Goal: Task Accomplishment & Management: Manage account settings

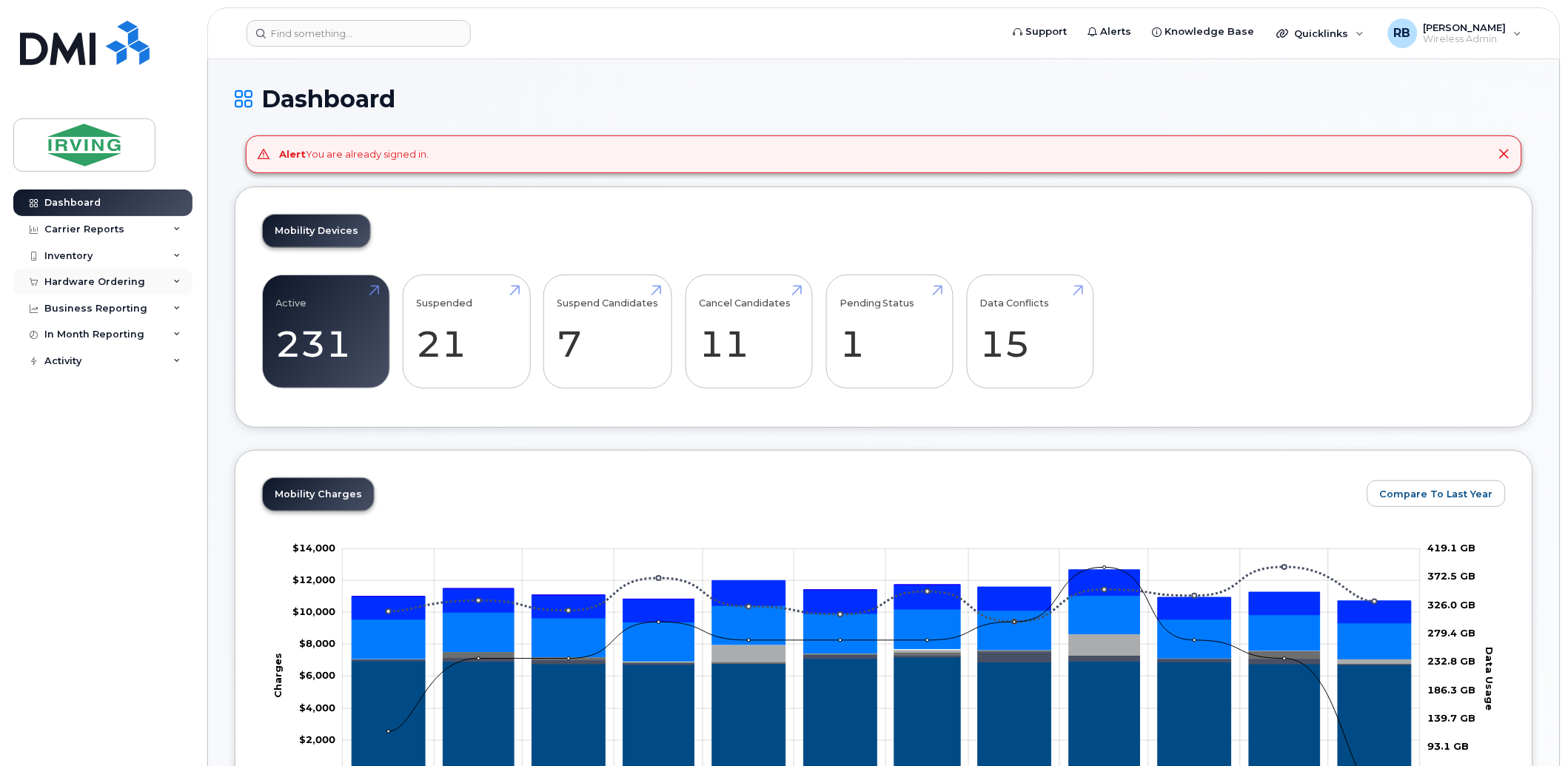
click at [129, 287] on div "Hardware Ordering" at bounding box center [94, 282] width 101 height 11
click at [77, 337] on div "Orders" at bounding box center [69, 337] width 36 height 13
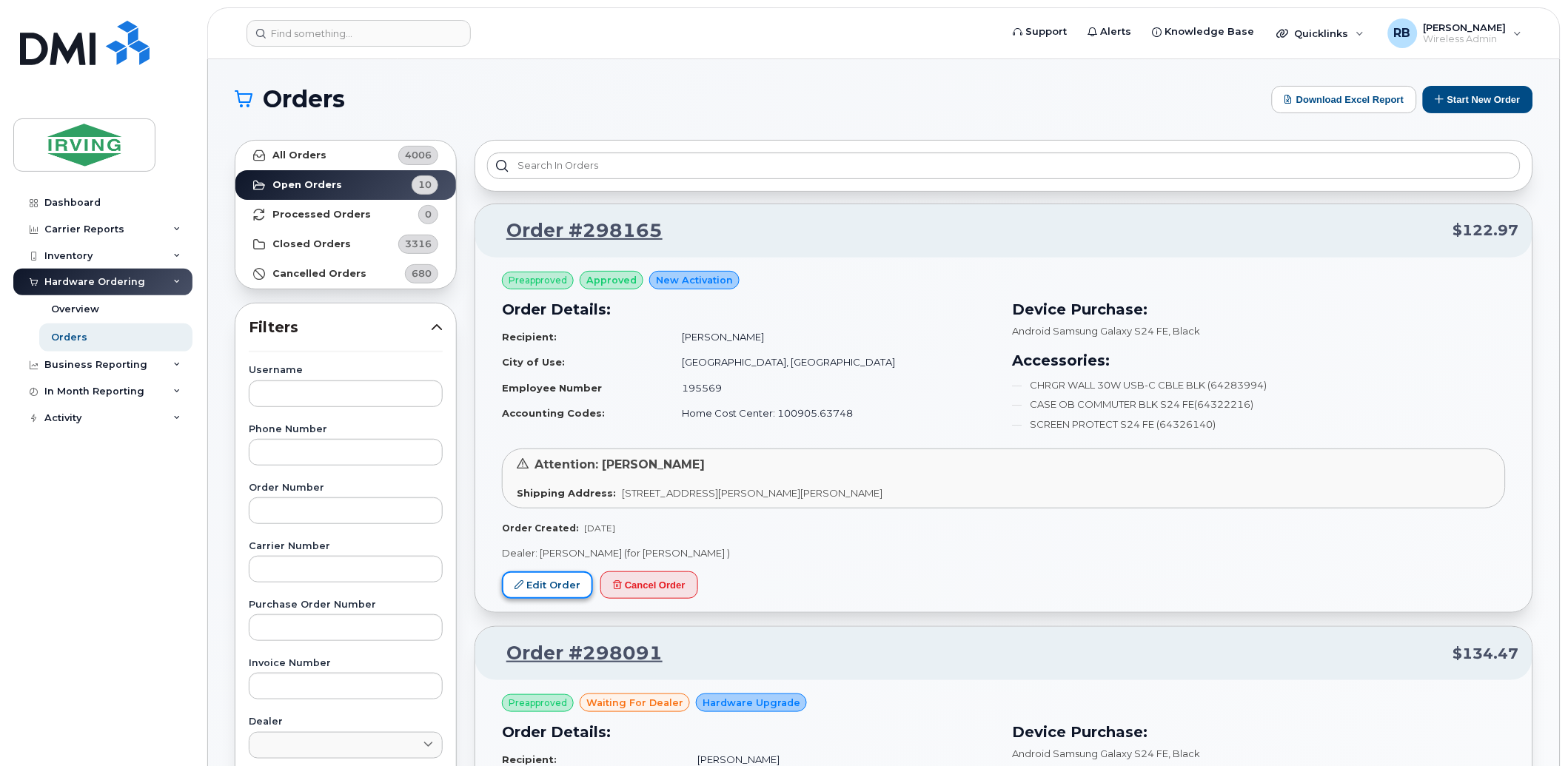
click at [541, 579] on link "Edit Order" at bounding box center [547, 585] width 91 height 27
click at [277, 241] on strong "Closed Orders" at bounding box center [312, 244] width 79 height 11
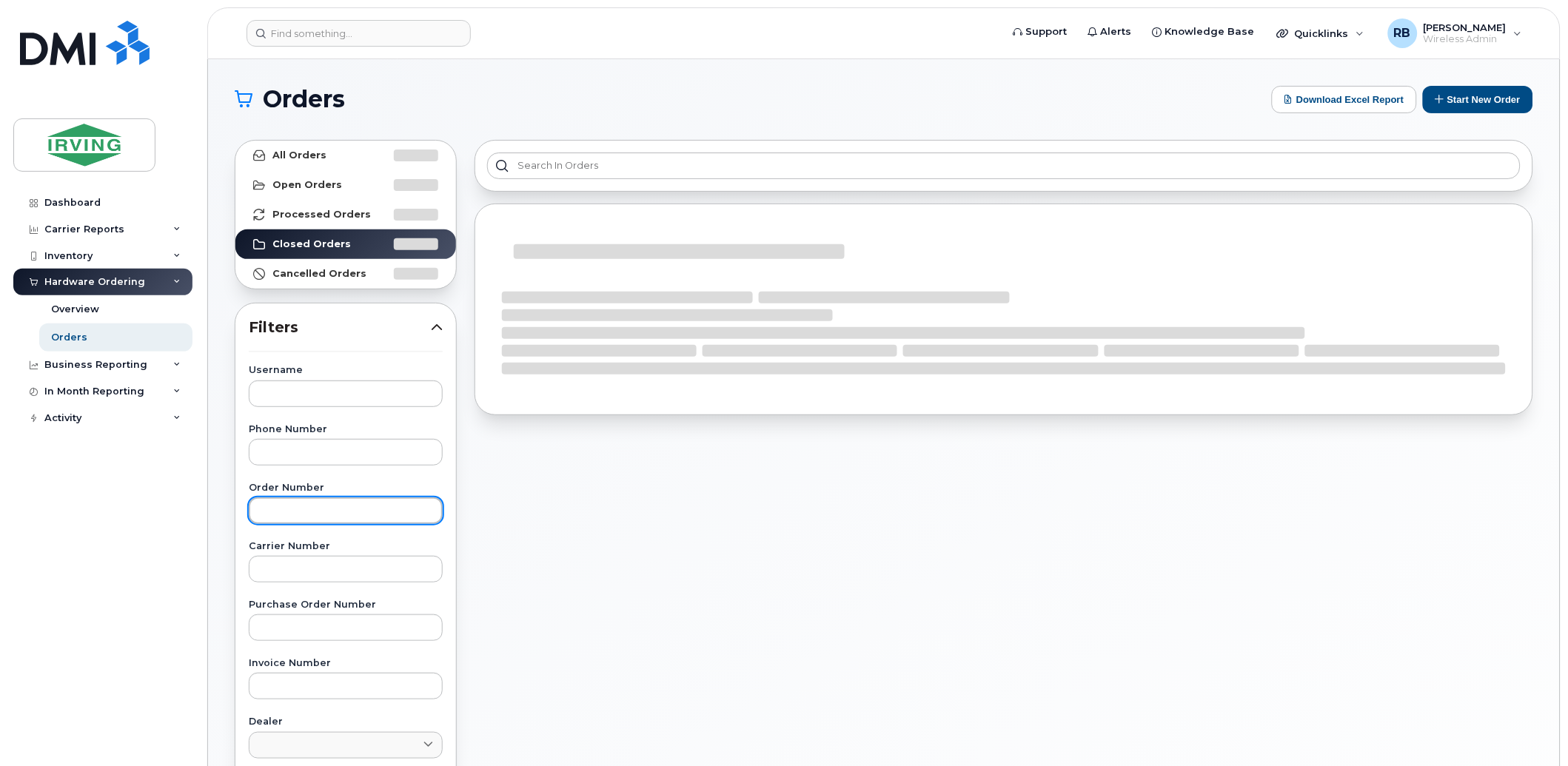
click at [289, 505] on input "text" at bounding box center [346, 511] width 194 height 26
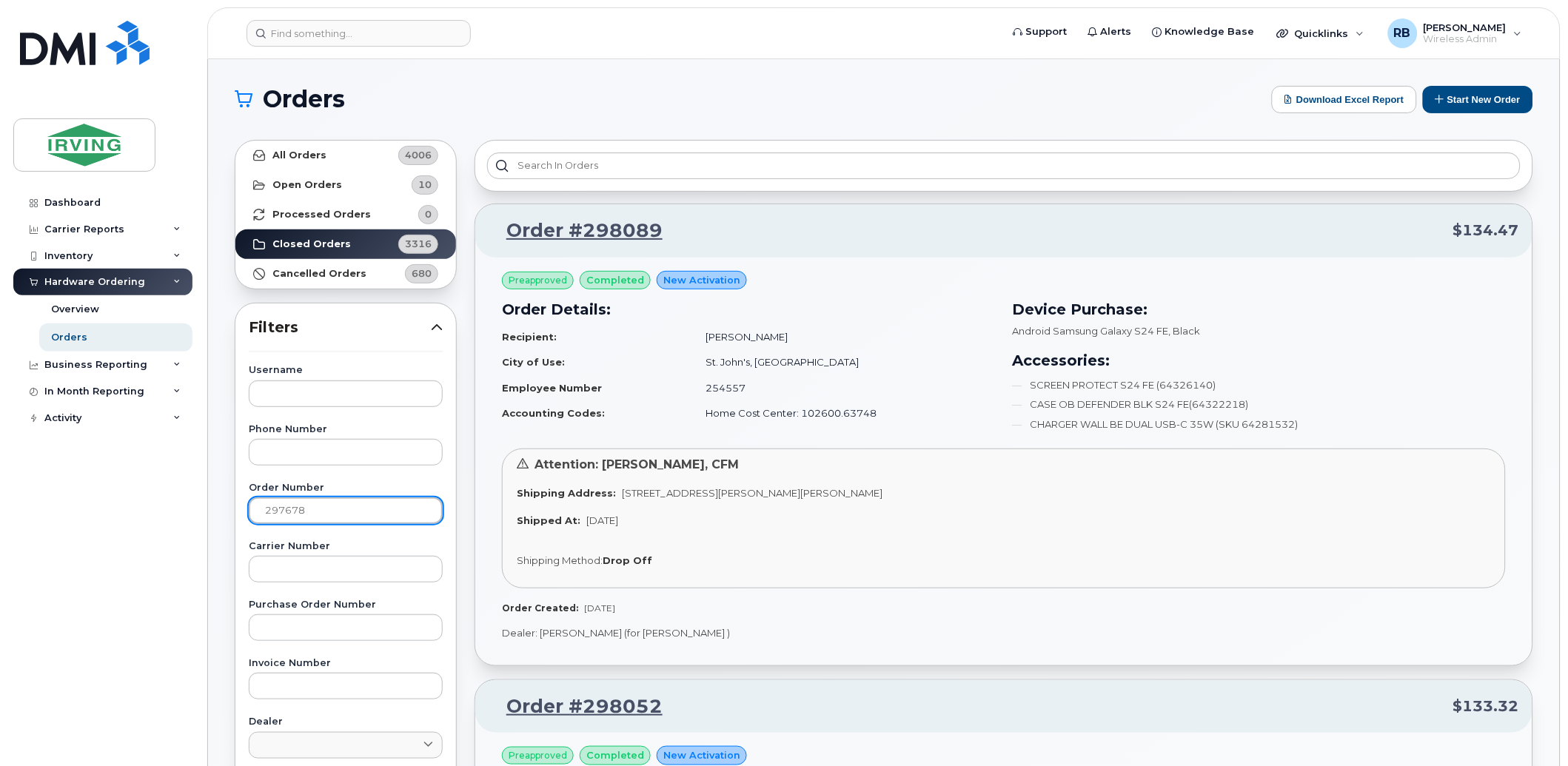
type input "297678"
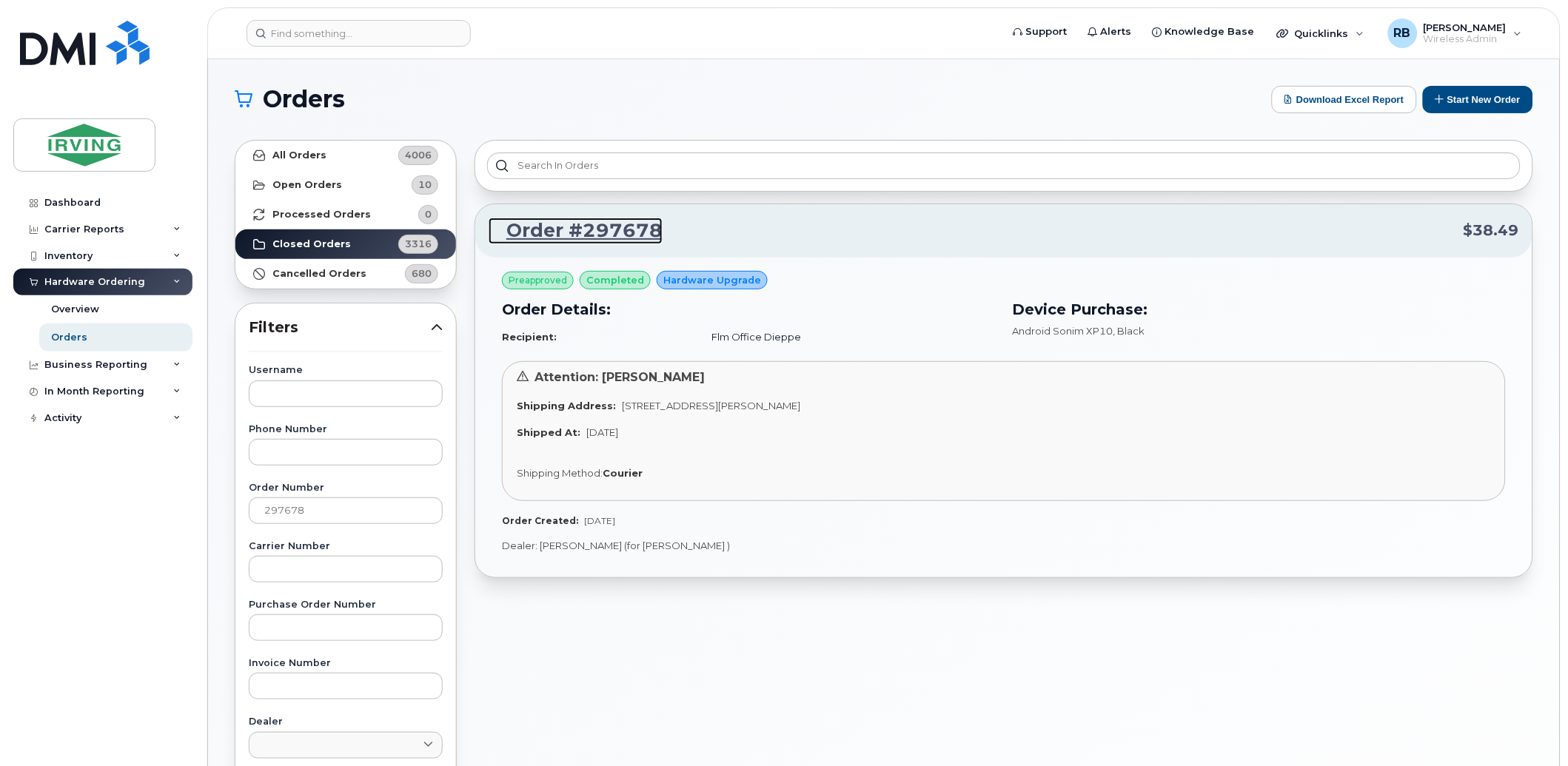
click at [541, 230] on link "Order #297678" at bounding box center [576, 231] width 174 height 26
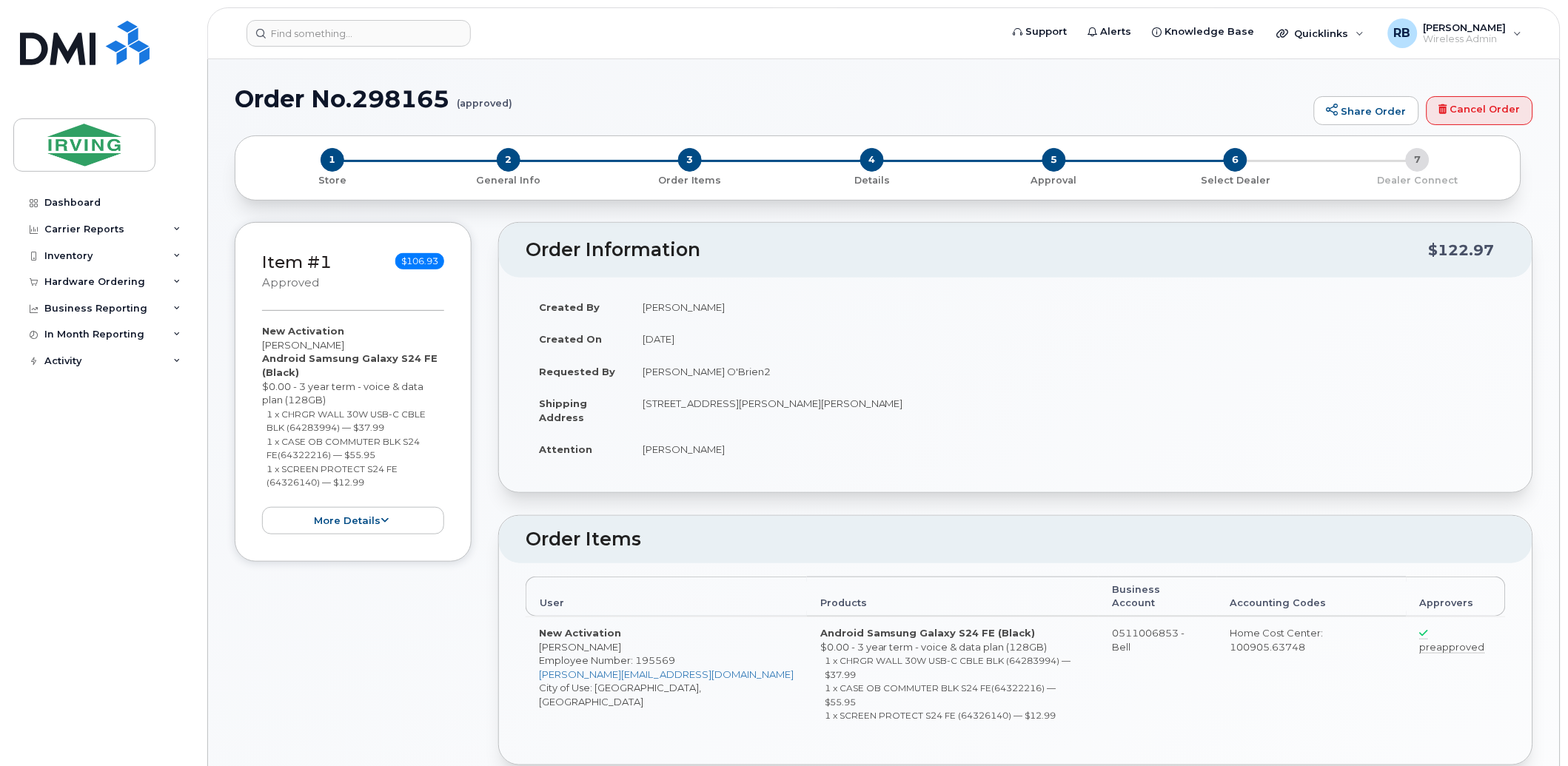
radio input "true"
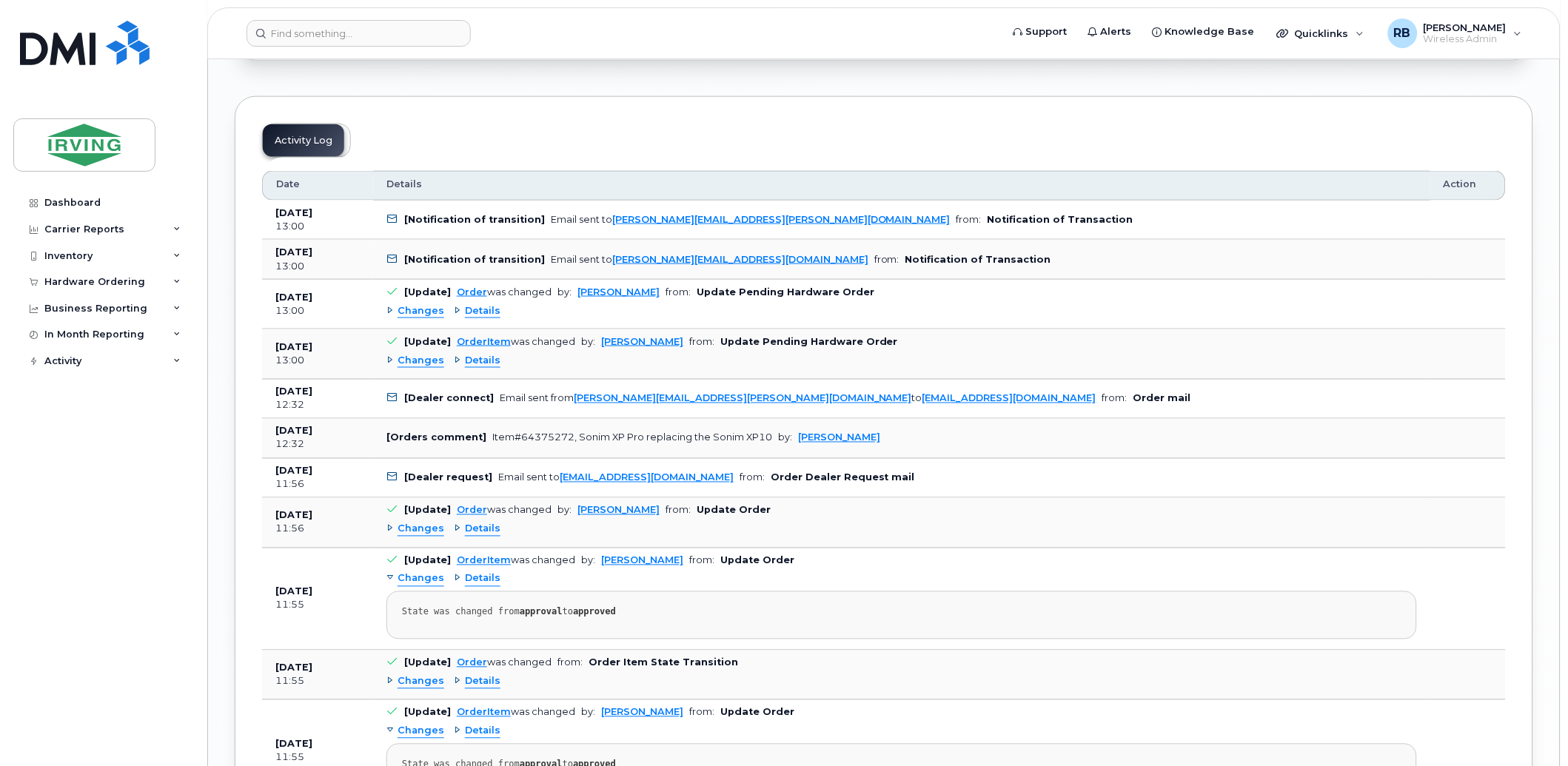
scroll to position [2410, 0]
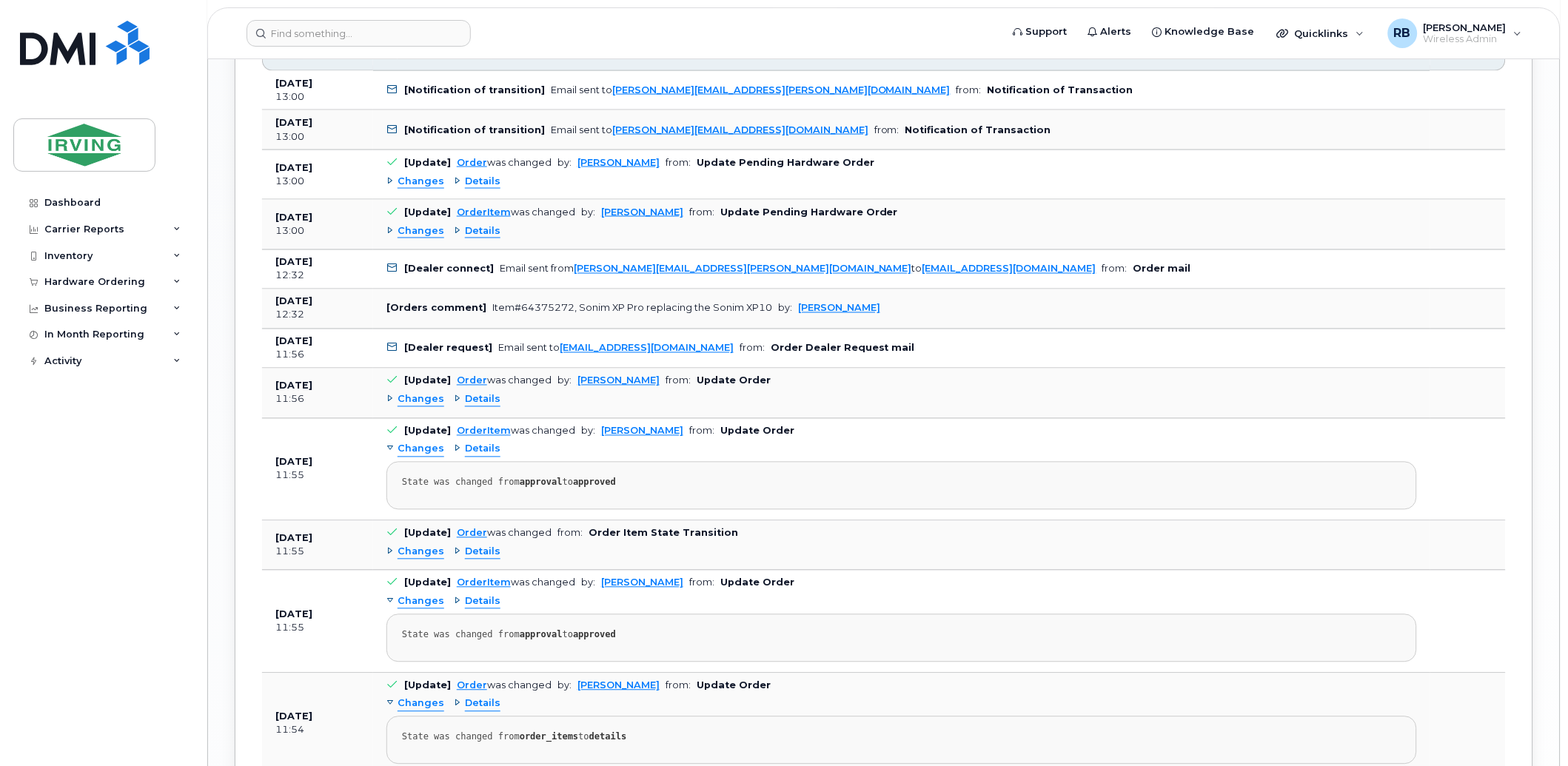
click at [476, 189] on span "Details" at bounding box center [482, 181] width 35 height 14
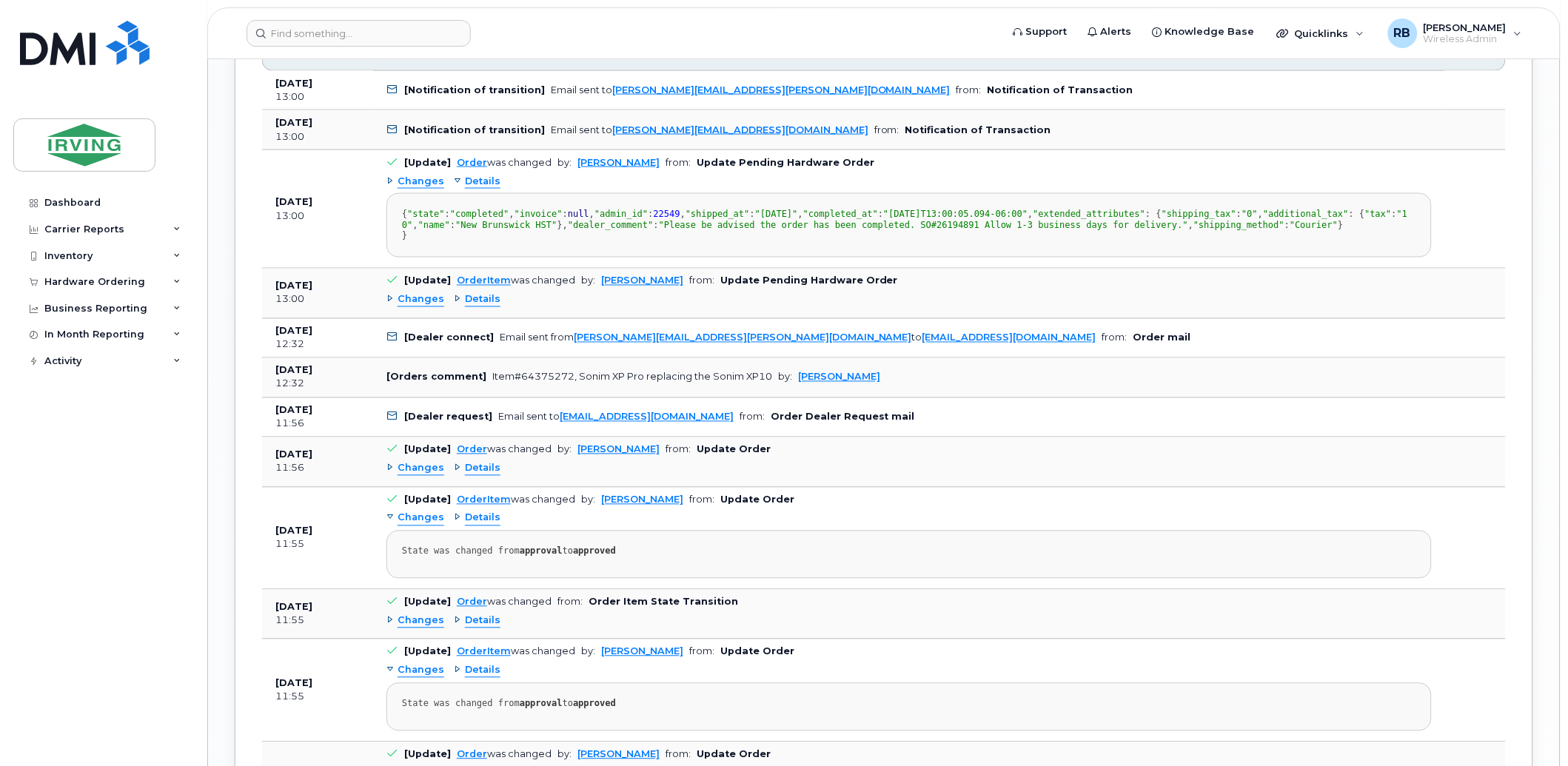
click at [476, 189] on span "Details" at bounding box center [482, 181] width 35 height 14
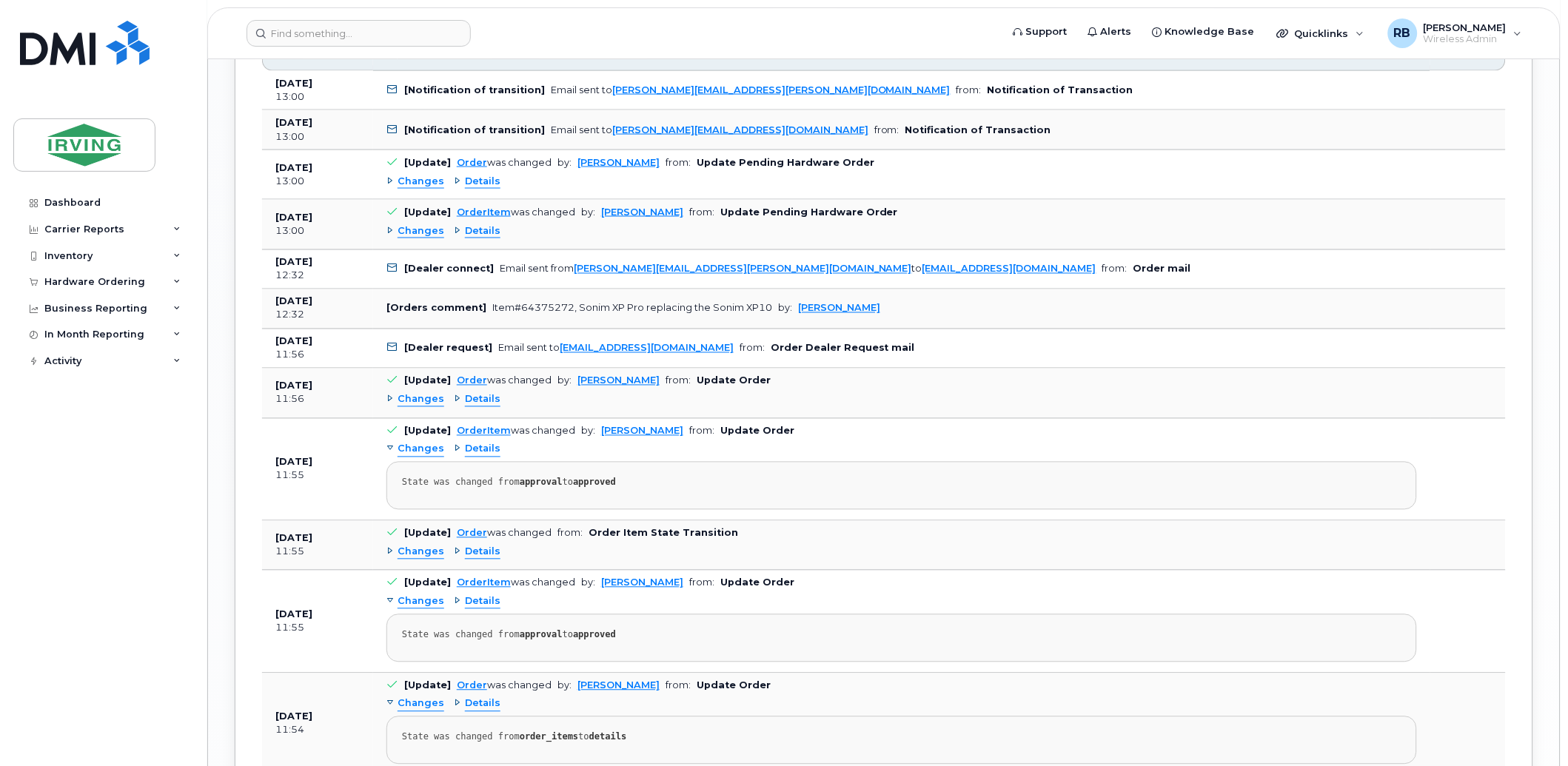
click at [468, 238] on span "Details" at bounding box center [482, 231] width 35 height 14
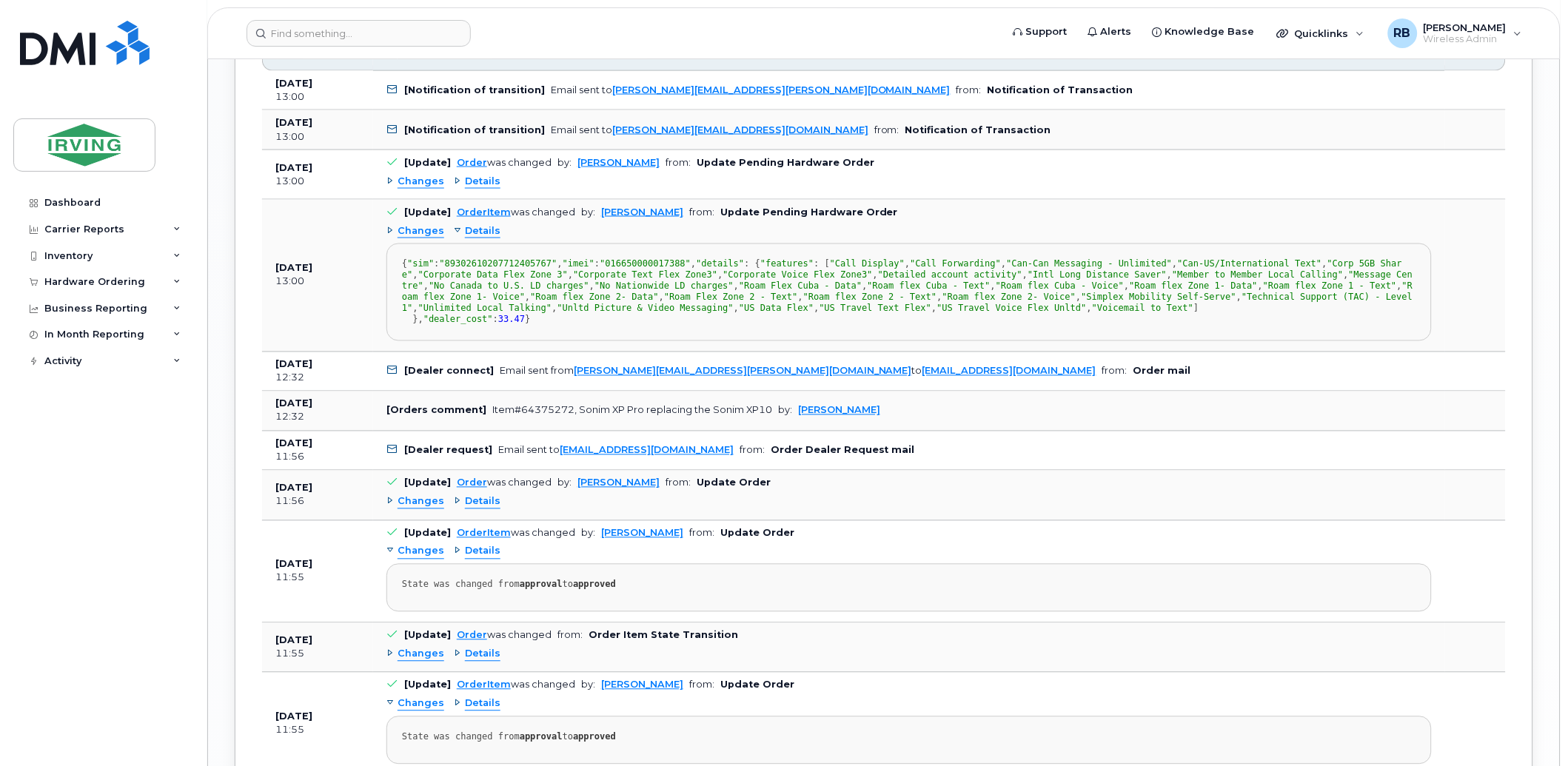
click at [468, 238] on span "Details" at bounding box center [482, 231] width 35 height 14
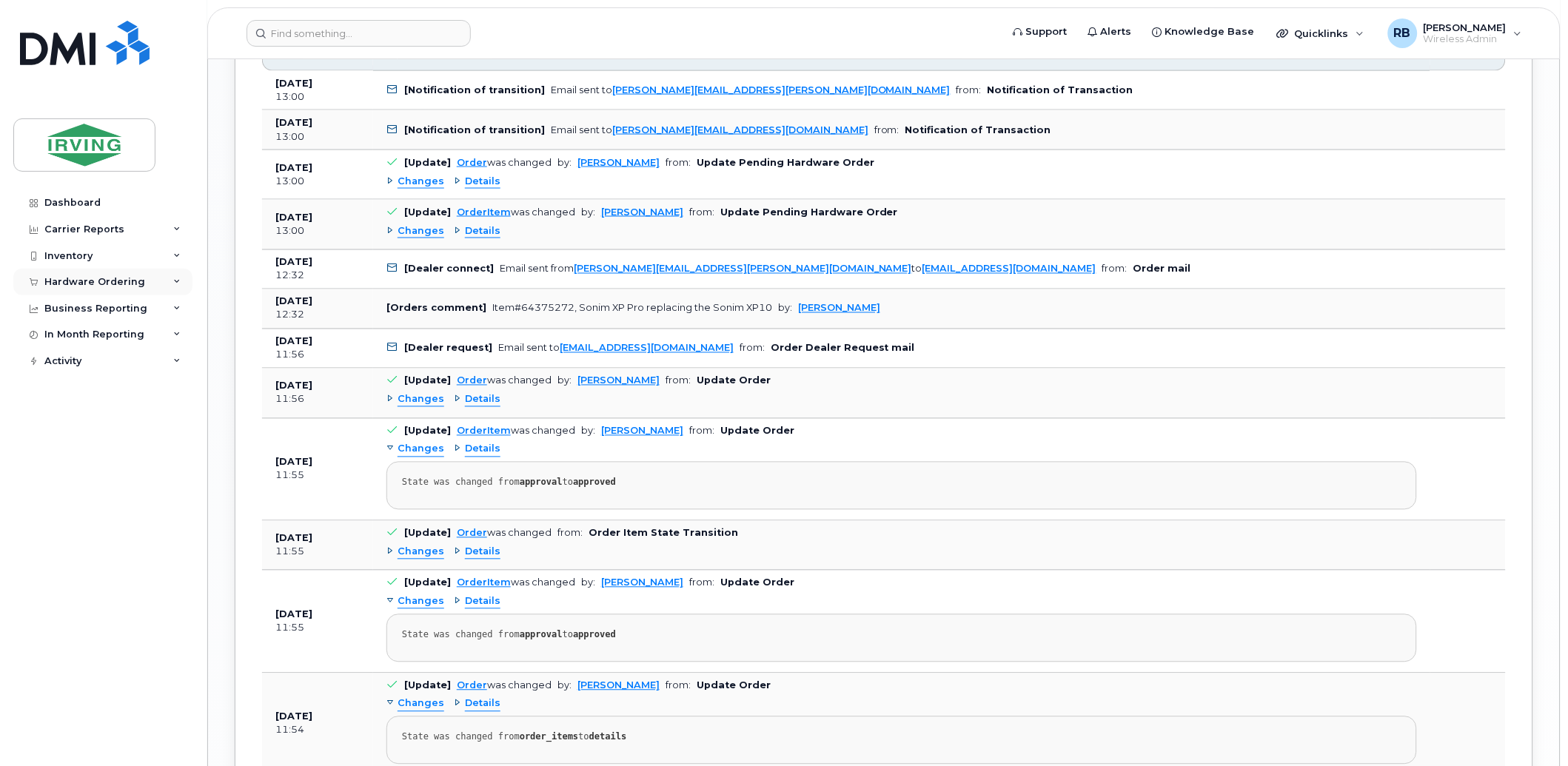
click at [60, 288] on div "Hardware Ordering" at bounding box center [103, 282] width 179 height 26
click at [55, 335] on div "Orders" at bounding box center [69, 337] width 36 height 13
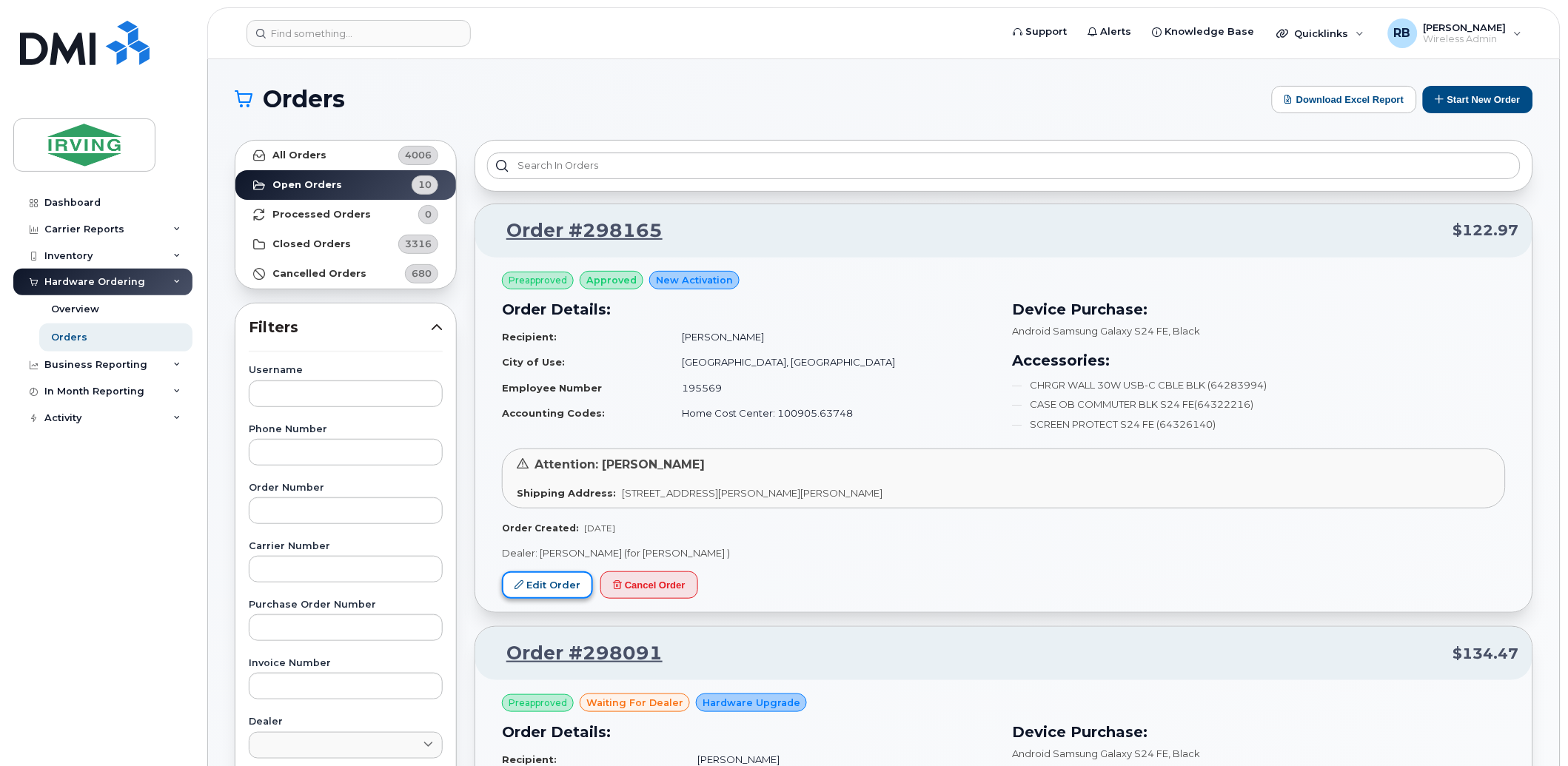
click at [536, 587] on link "Edit Order" at bounding box center [547, 585] width 91 height 27
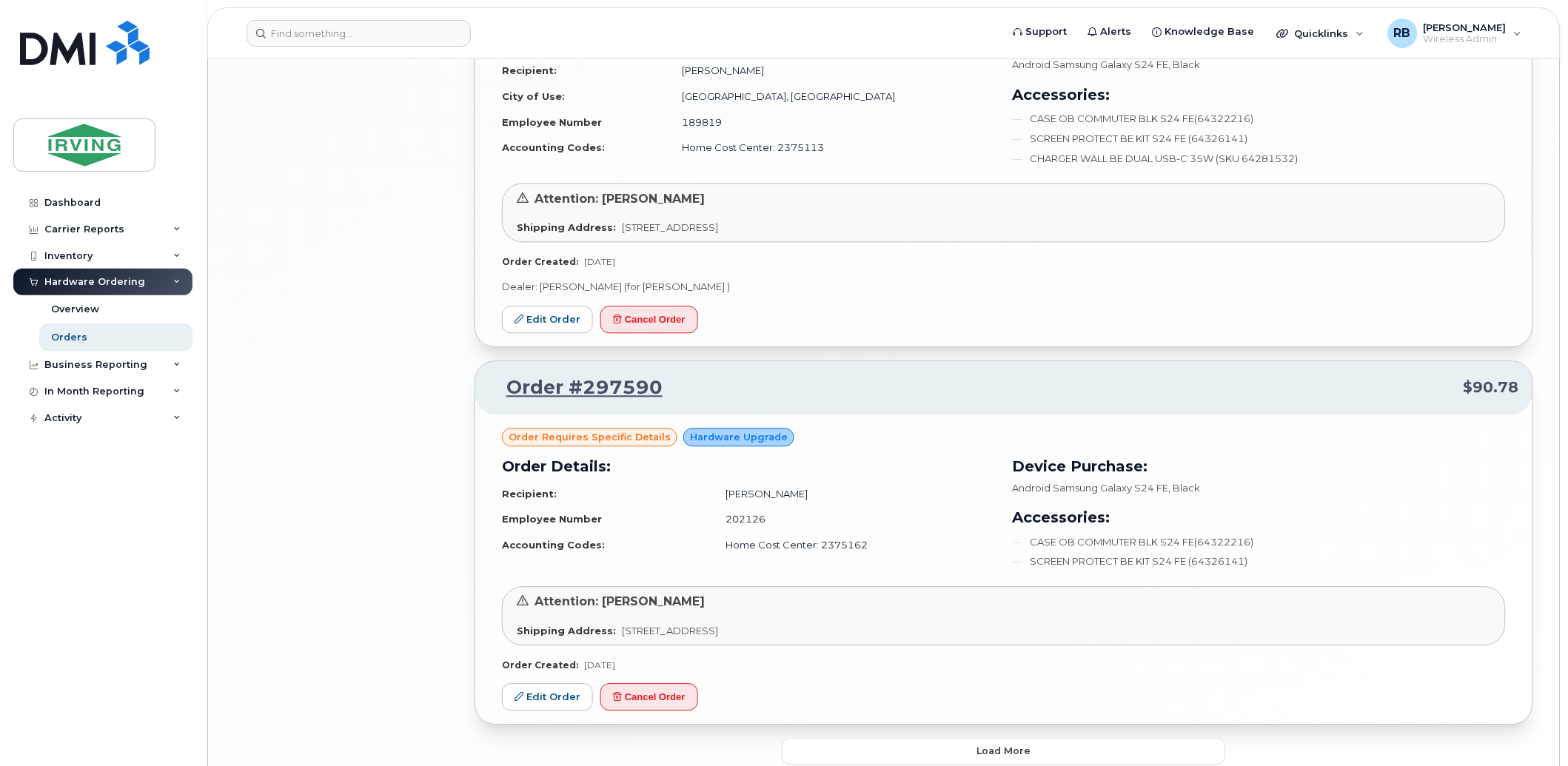
scroll to position [2676, 0]
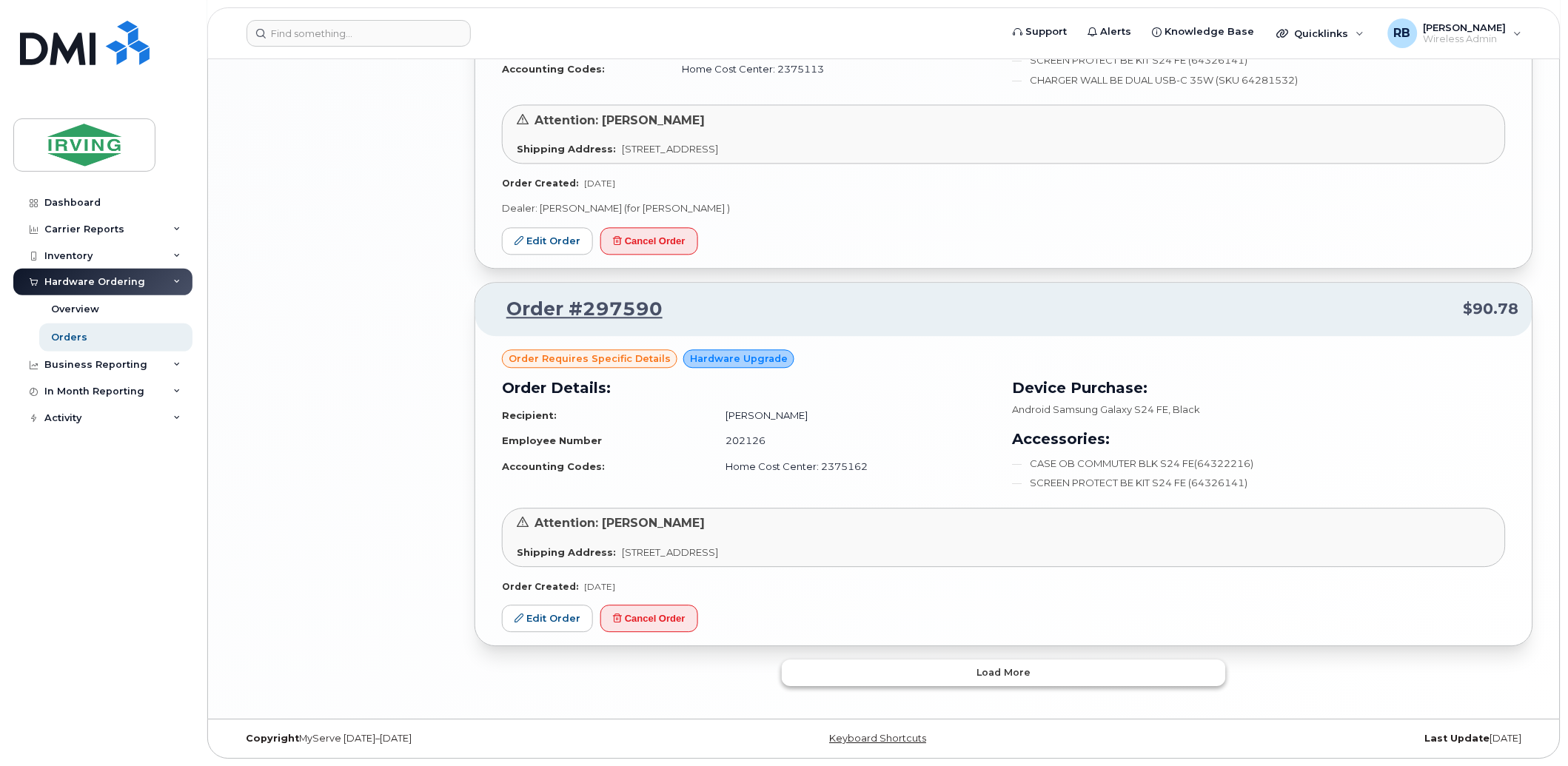
click at [846, 667] on button "Load more" at bounding box center [1004, 672] width 444 height 26
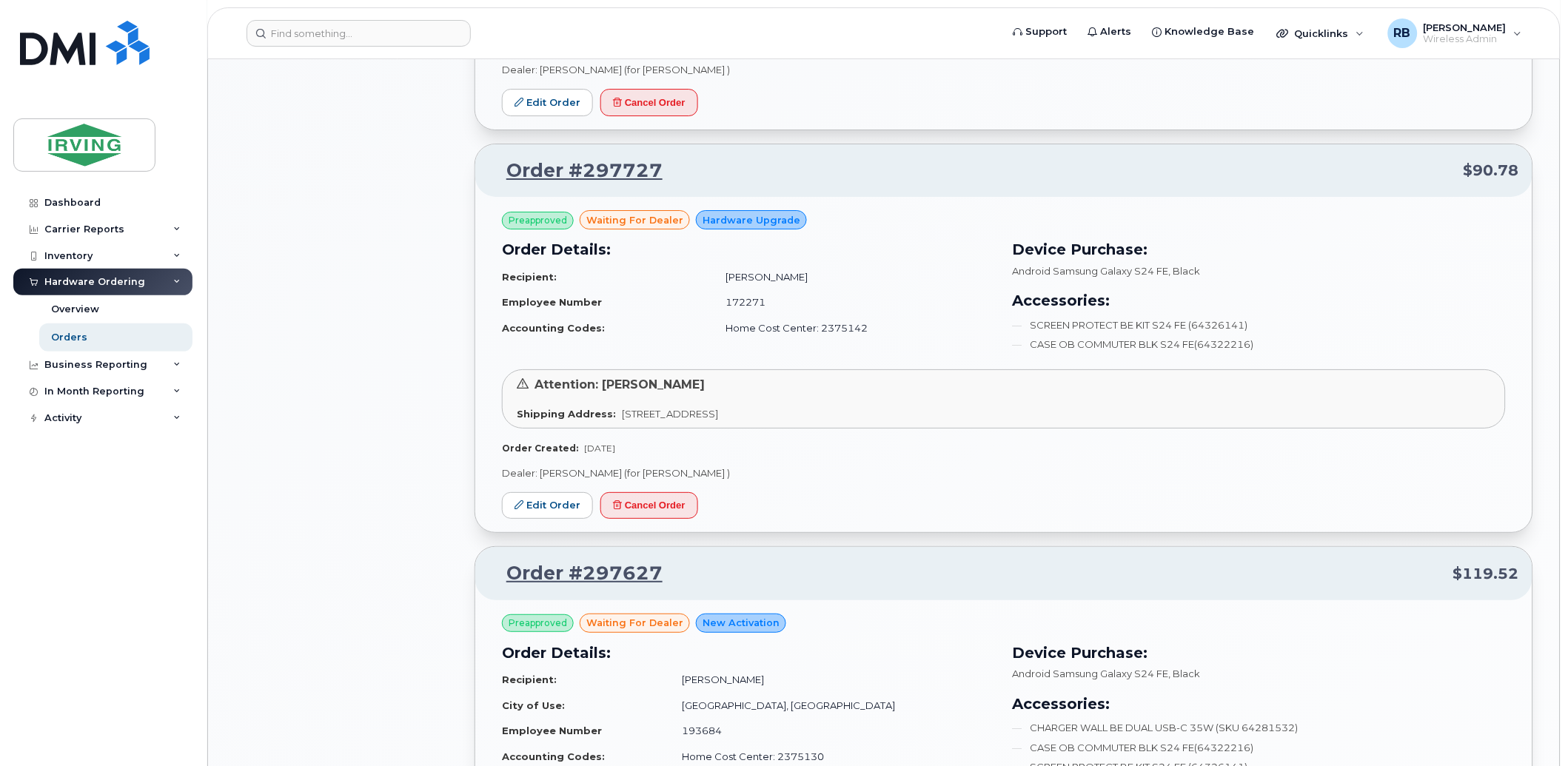
scroll to position [1894, 0]
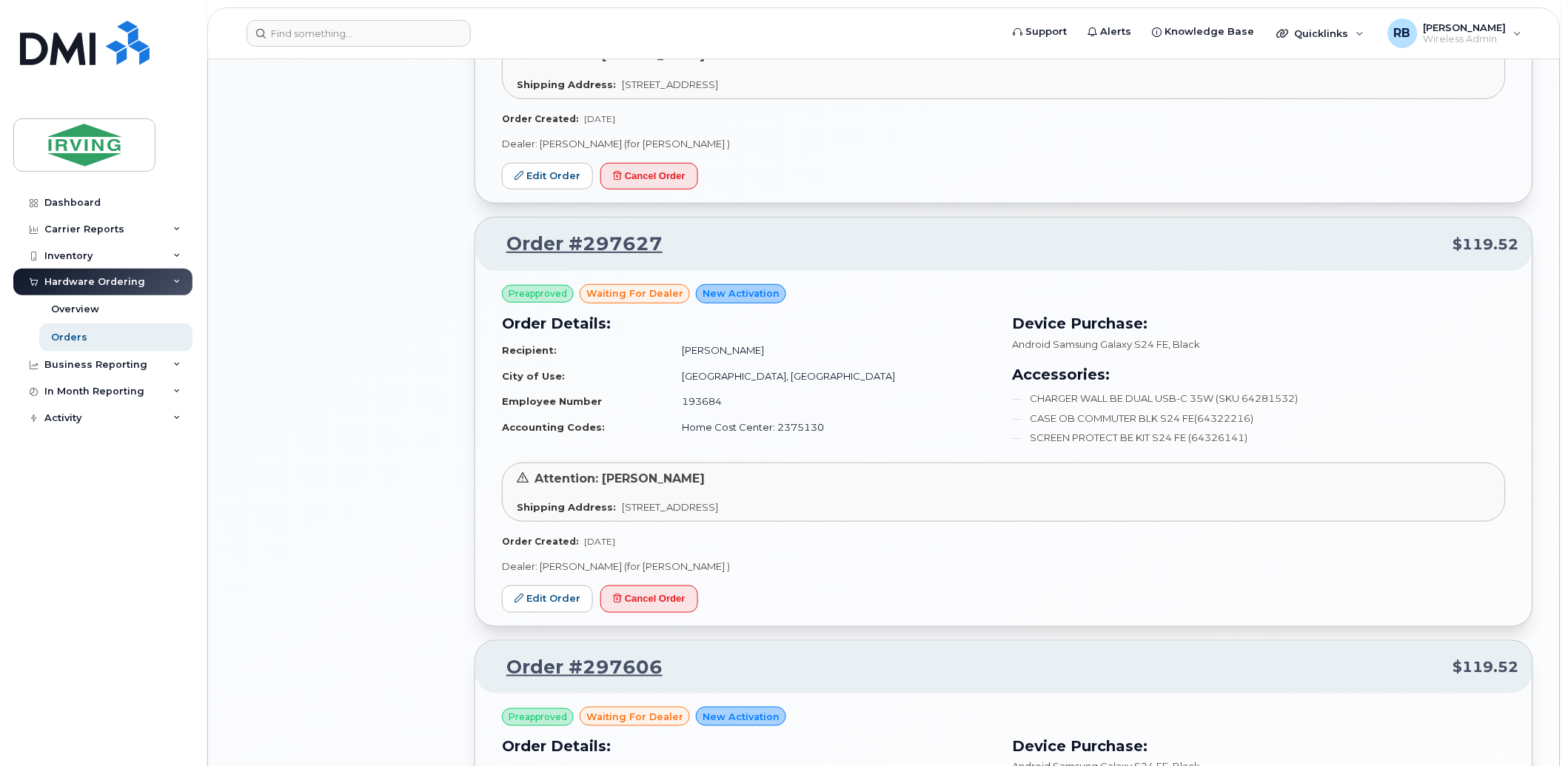
drag, startPoint x: 596, startPoint y: 462, endPoint x: 430, endPoint y: 453, distance: 166.2
click at [430, 453] on div "All Orders 4006 Open Orders 10 Processed Orders 0 Closed Orders 3316 Cancelled …" at bounding box center [346, 235] width 240 height 3995
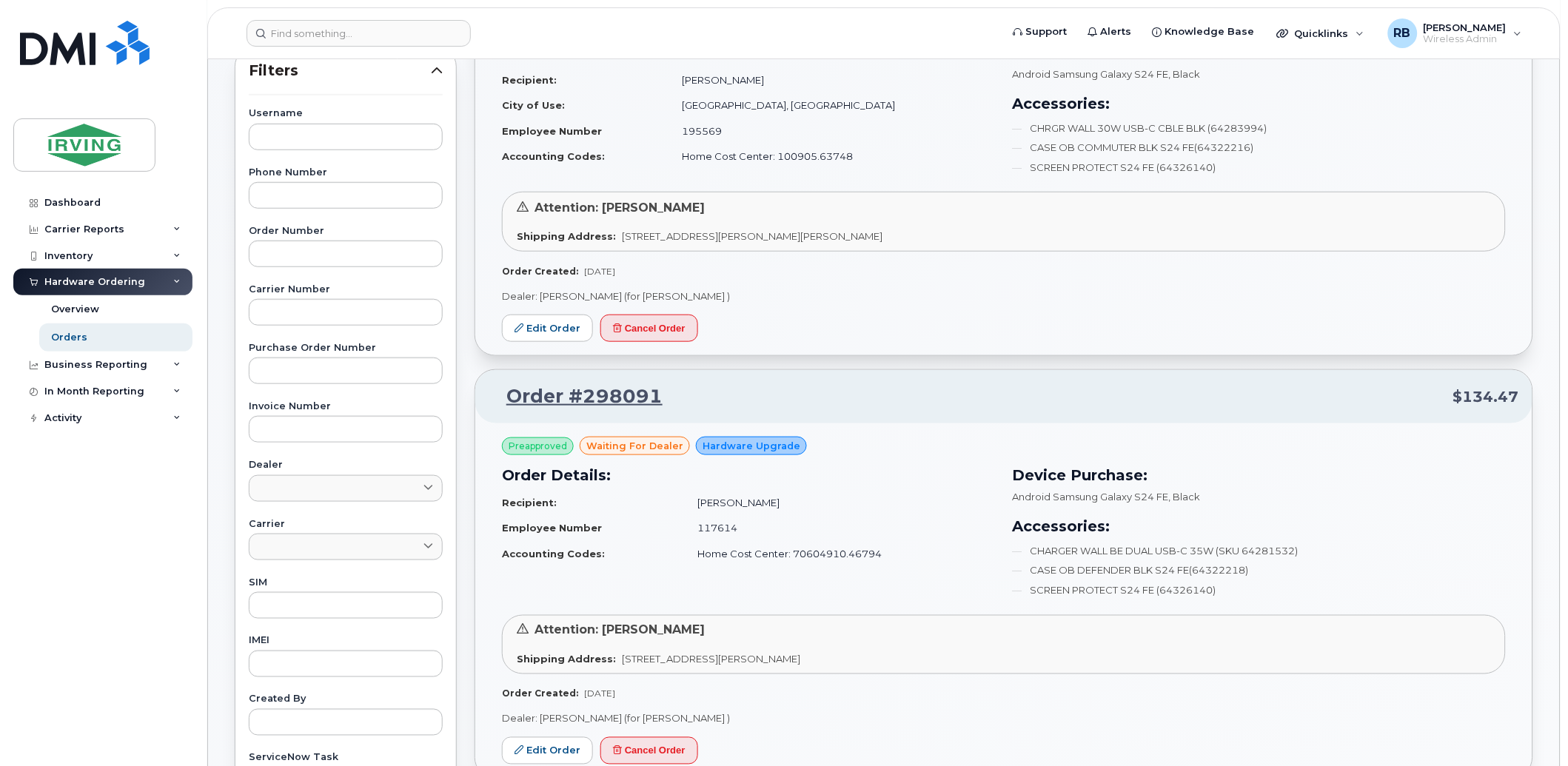
scroll to position [219, 0]
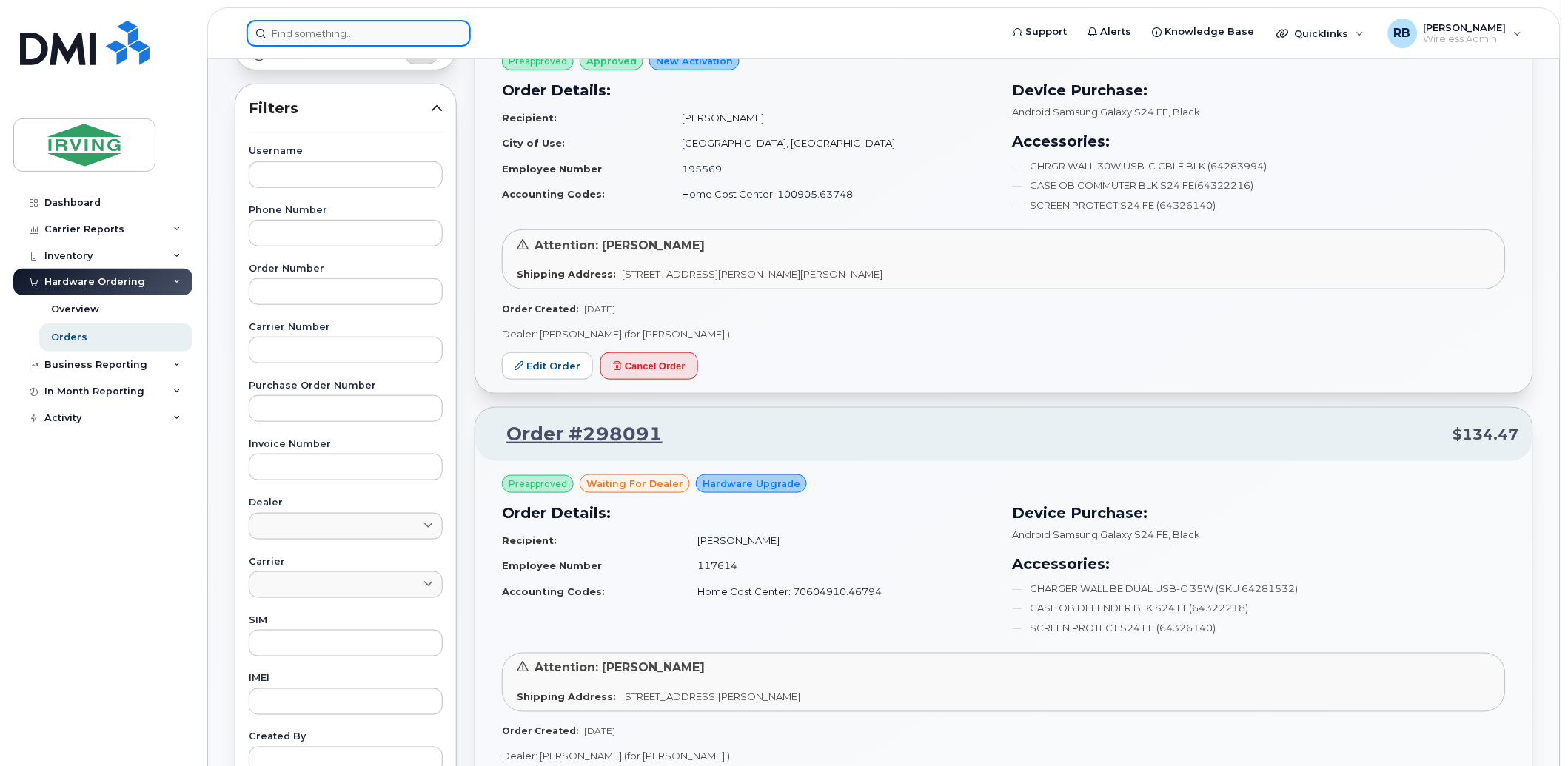
click at [364, 38] on input at bounding box center [358, 33] width 224 height 26
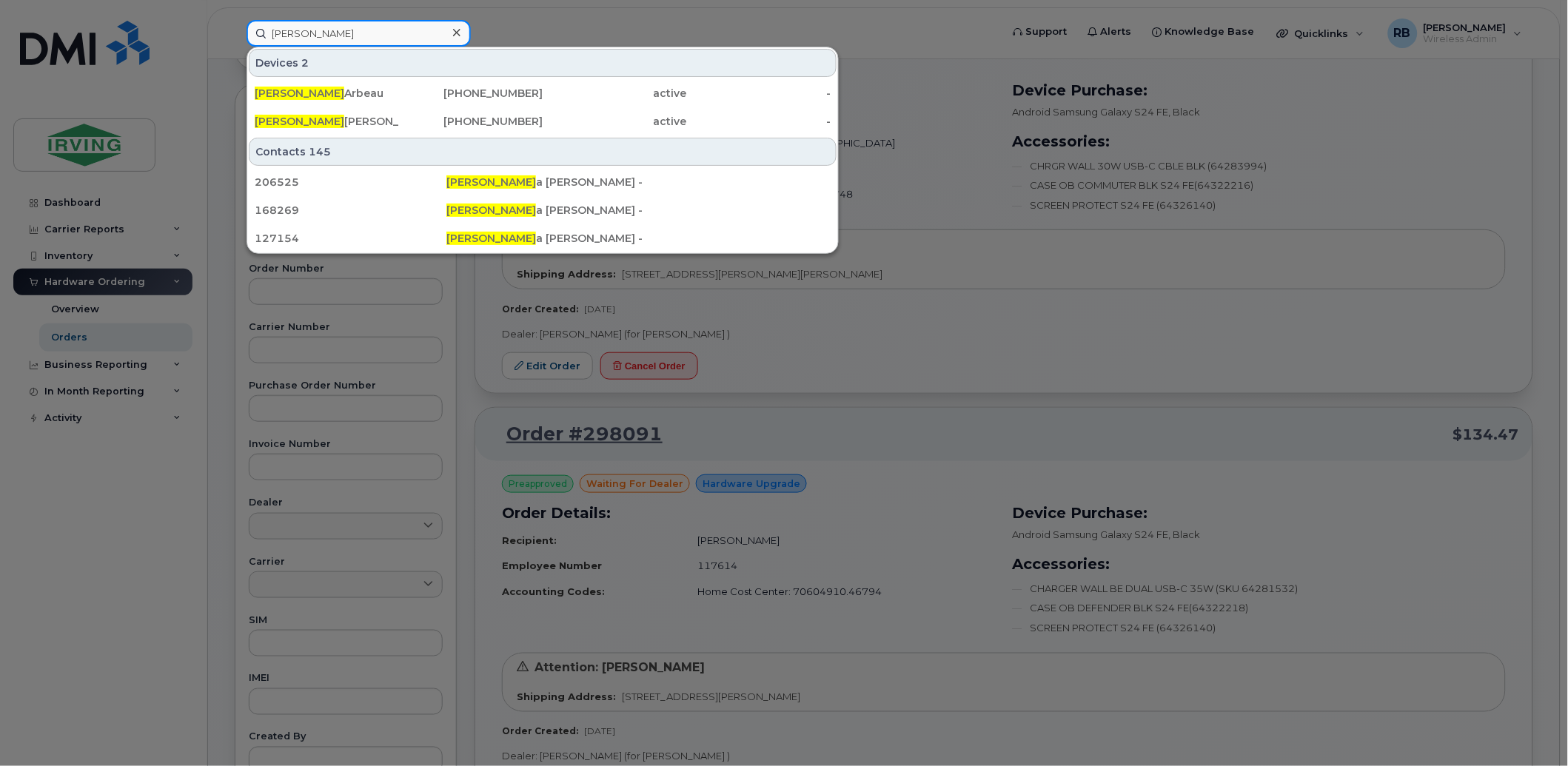
type input "susan"
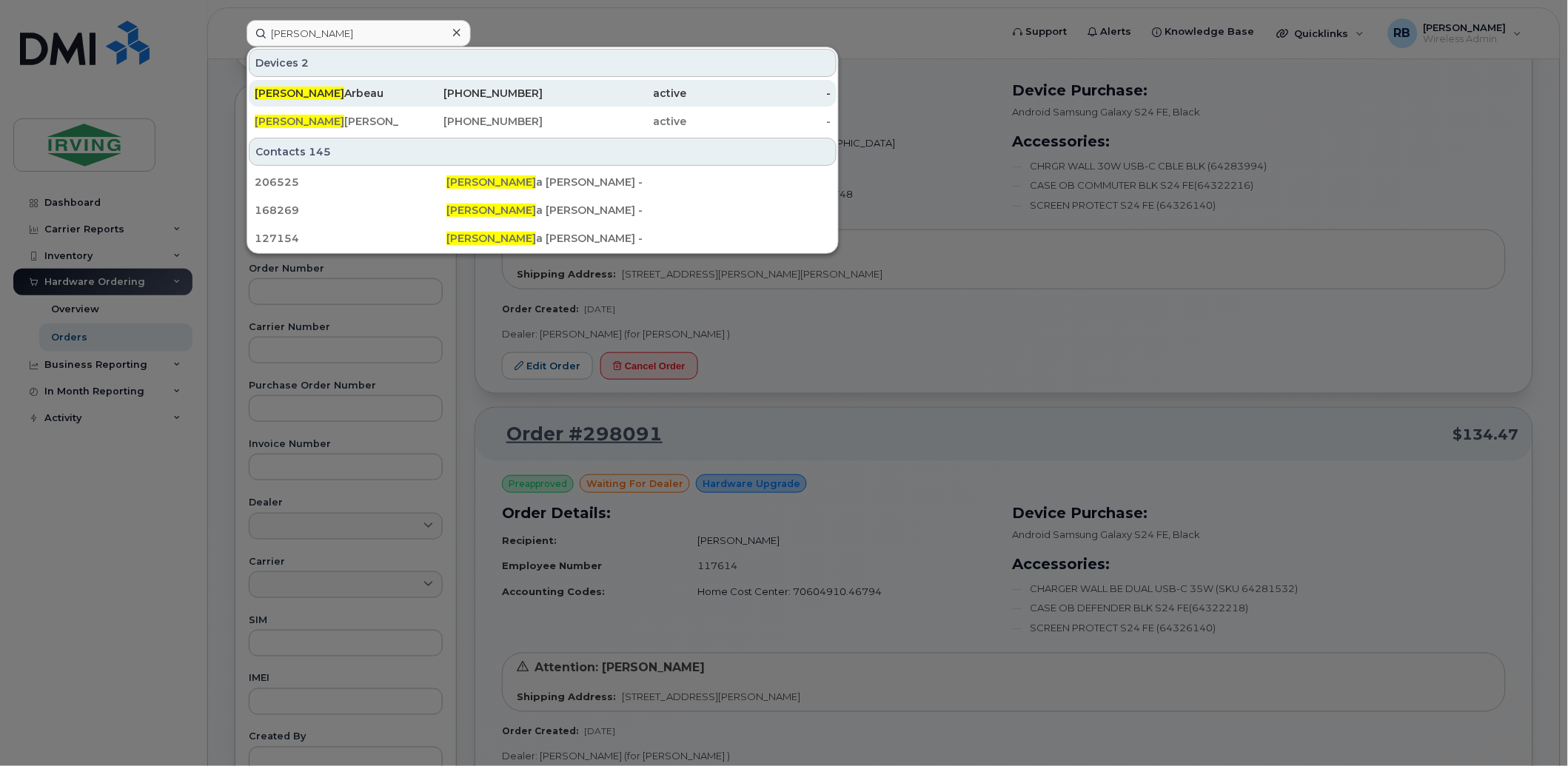
click at [304, 93] on div "Susan Arbeau" at bounding box center [327, 94] width 145 height 15
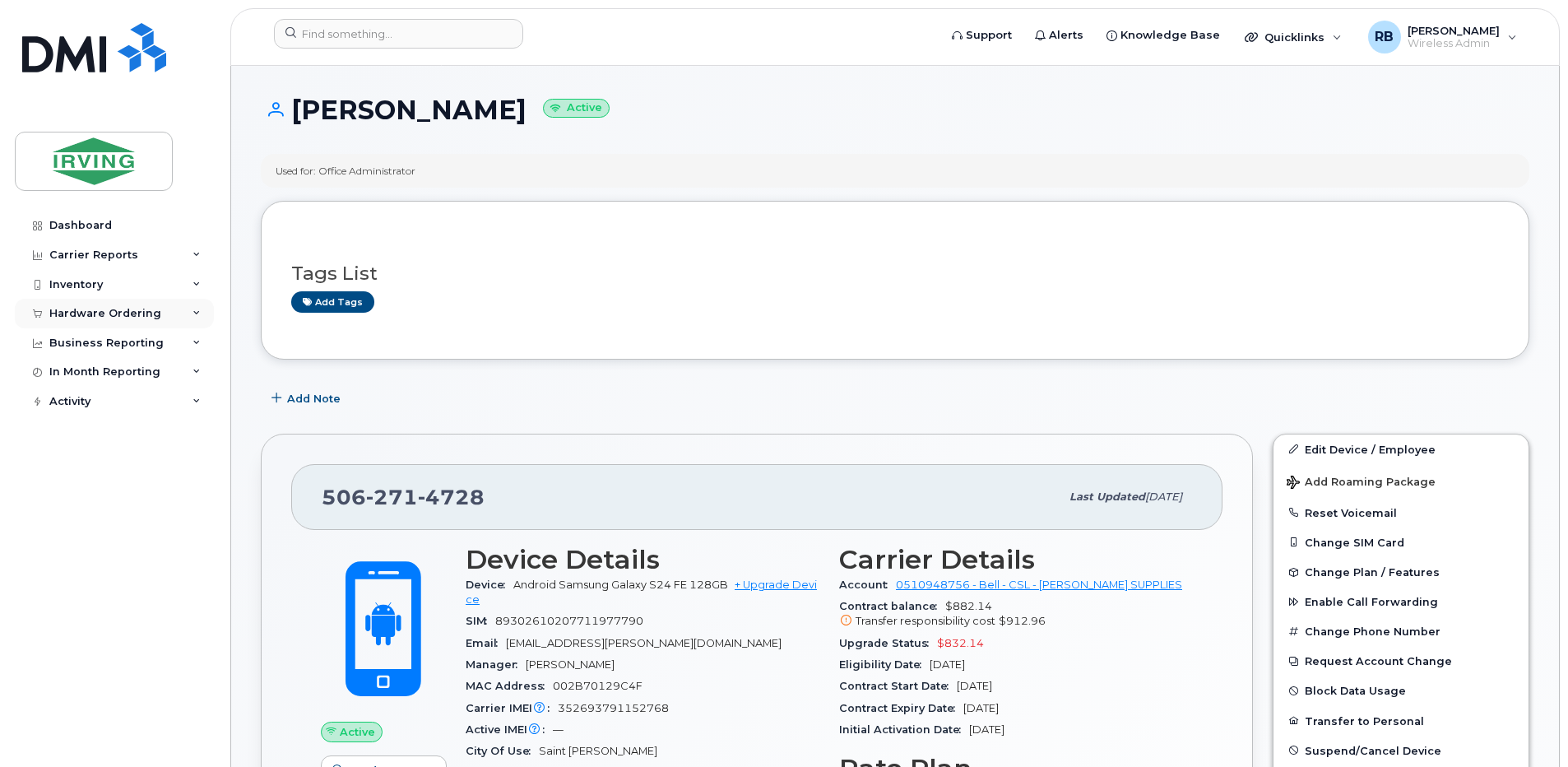
click at [74, 317] on div "Hardware Ordering" at bounding box center [105, 313] width 112 height 13
click at [71, 366] on link "Orders" at bounding box center [129, 375] width 171 height 31
